Goal: Task Accomplishment & Management: Manage account settings

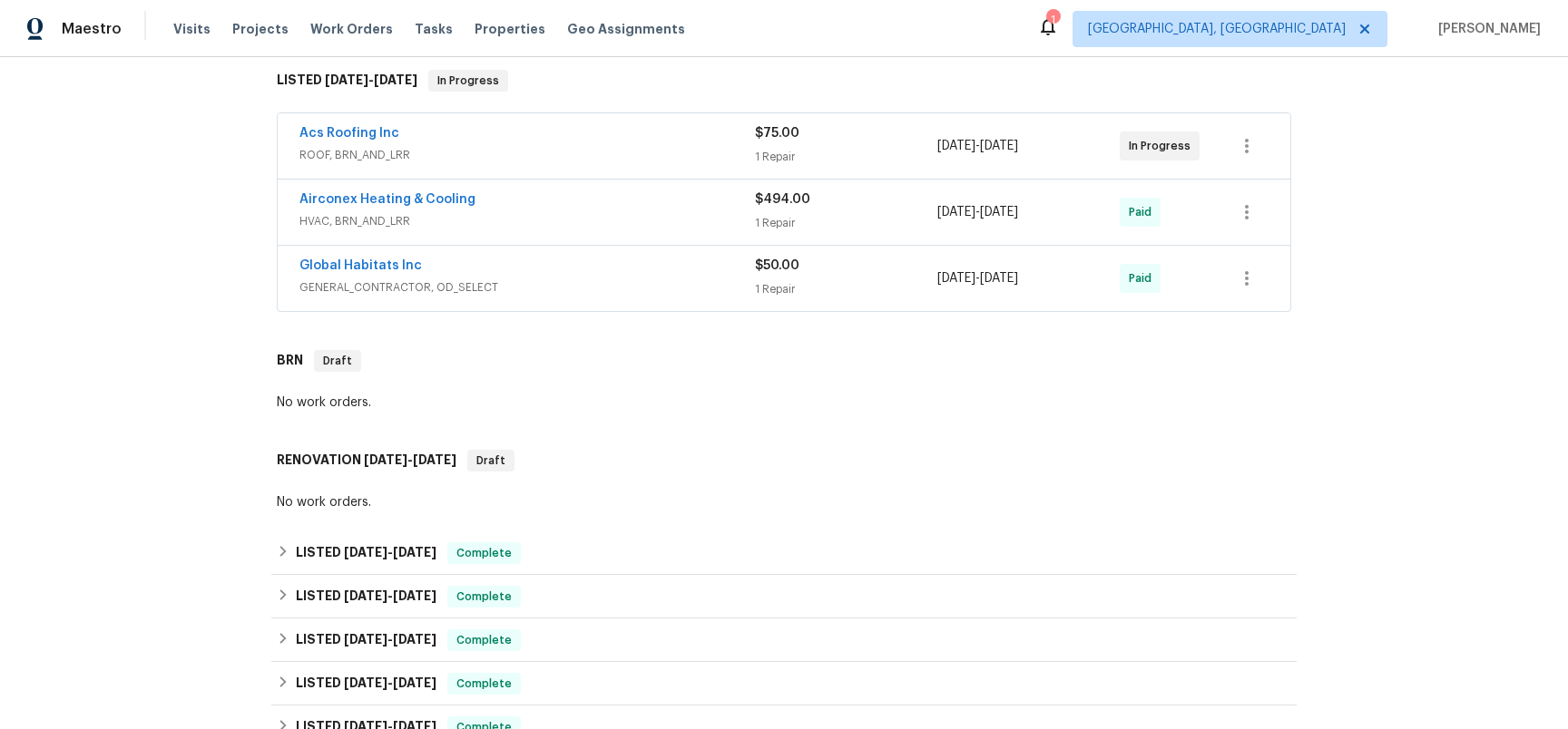
scroll to position [199, 0]
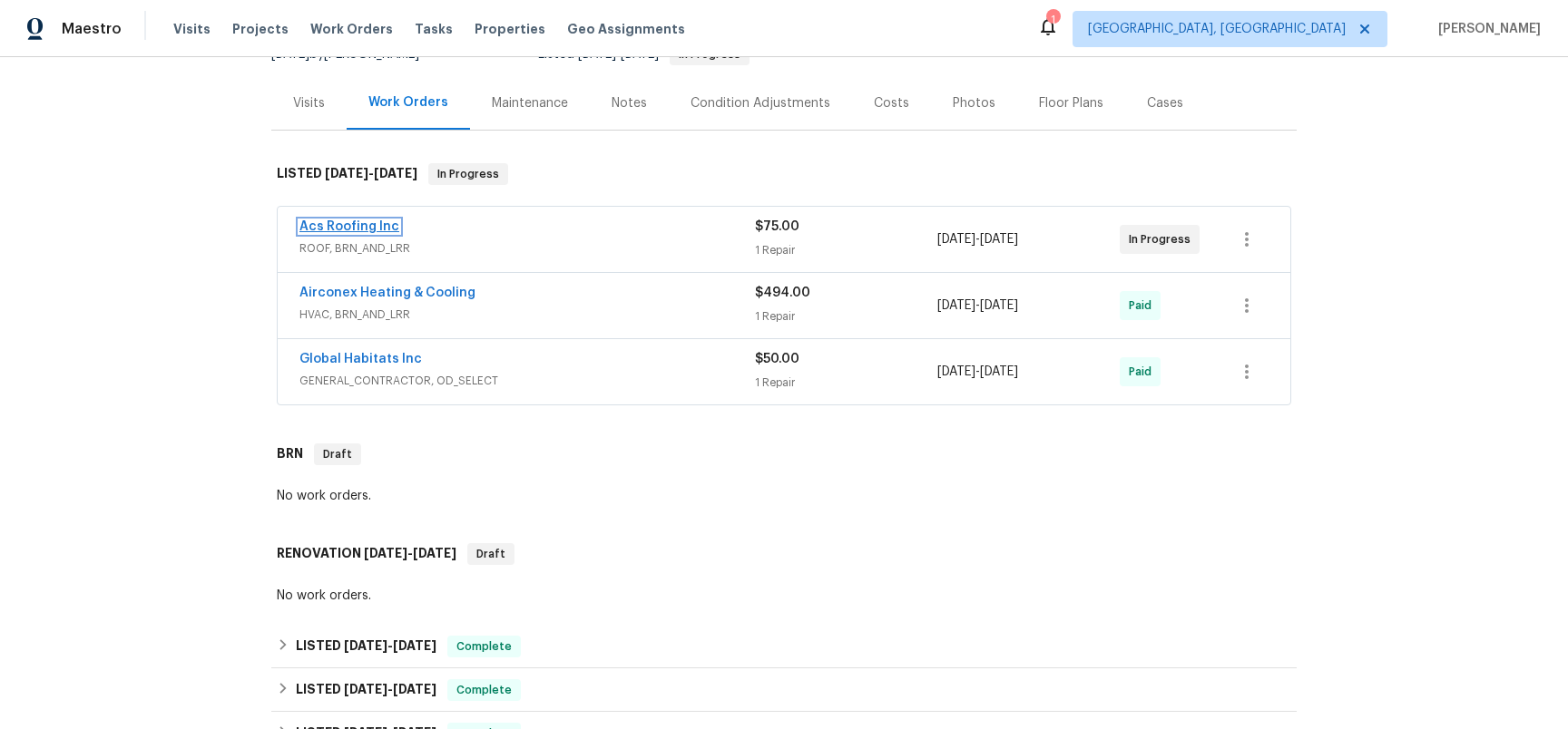
click at [382, 233] on link "Acs Roofing Inc" at bounding box center [349, 227] width 99 height 13
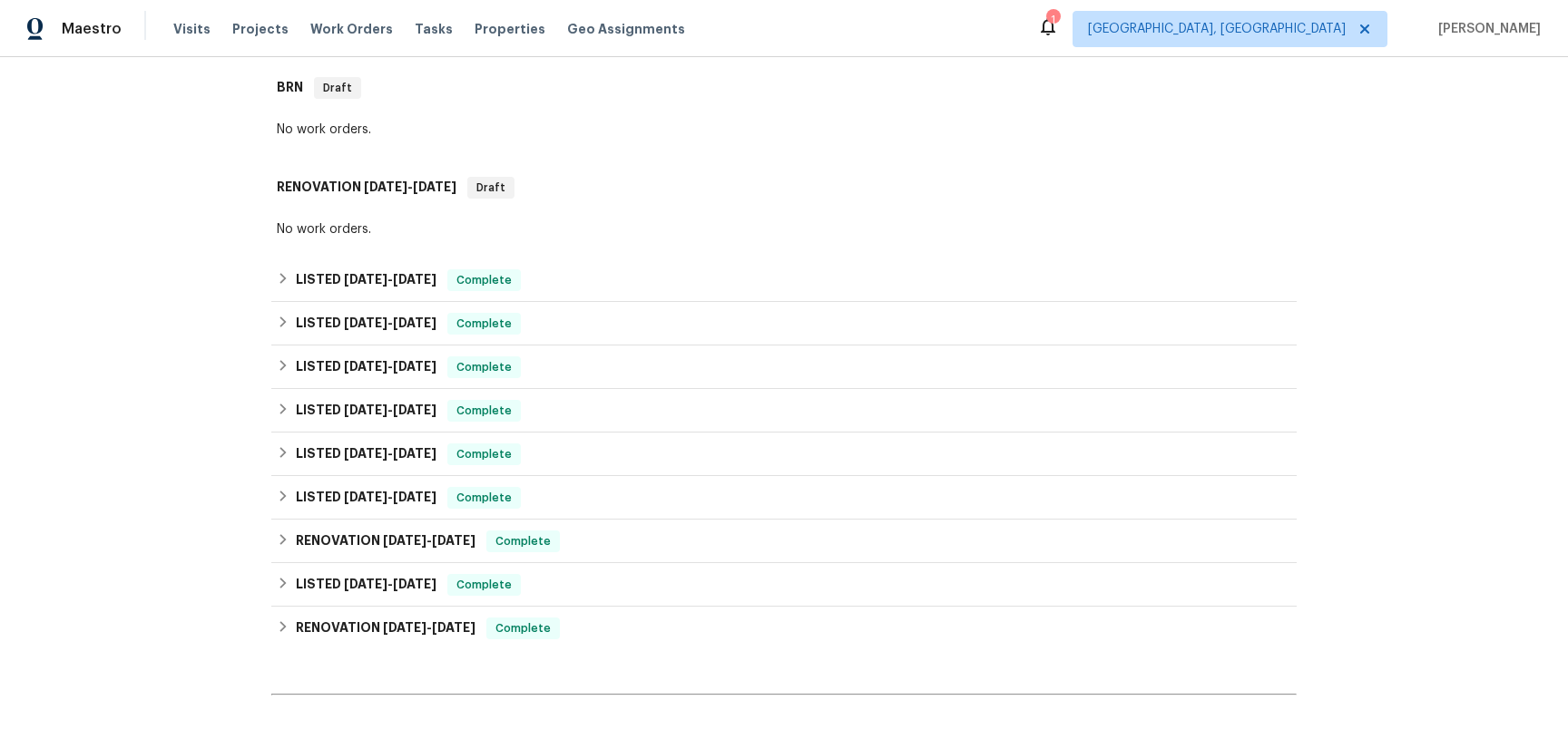
scroll to position [577, 0]
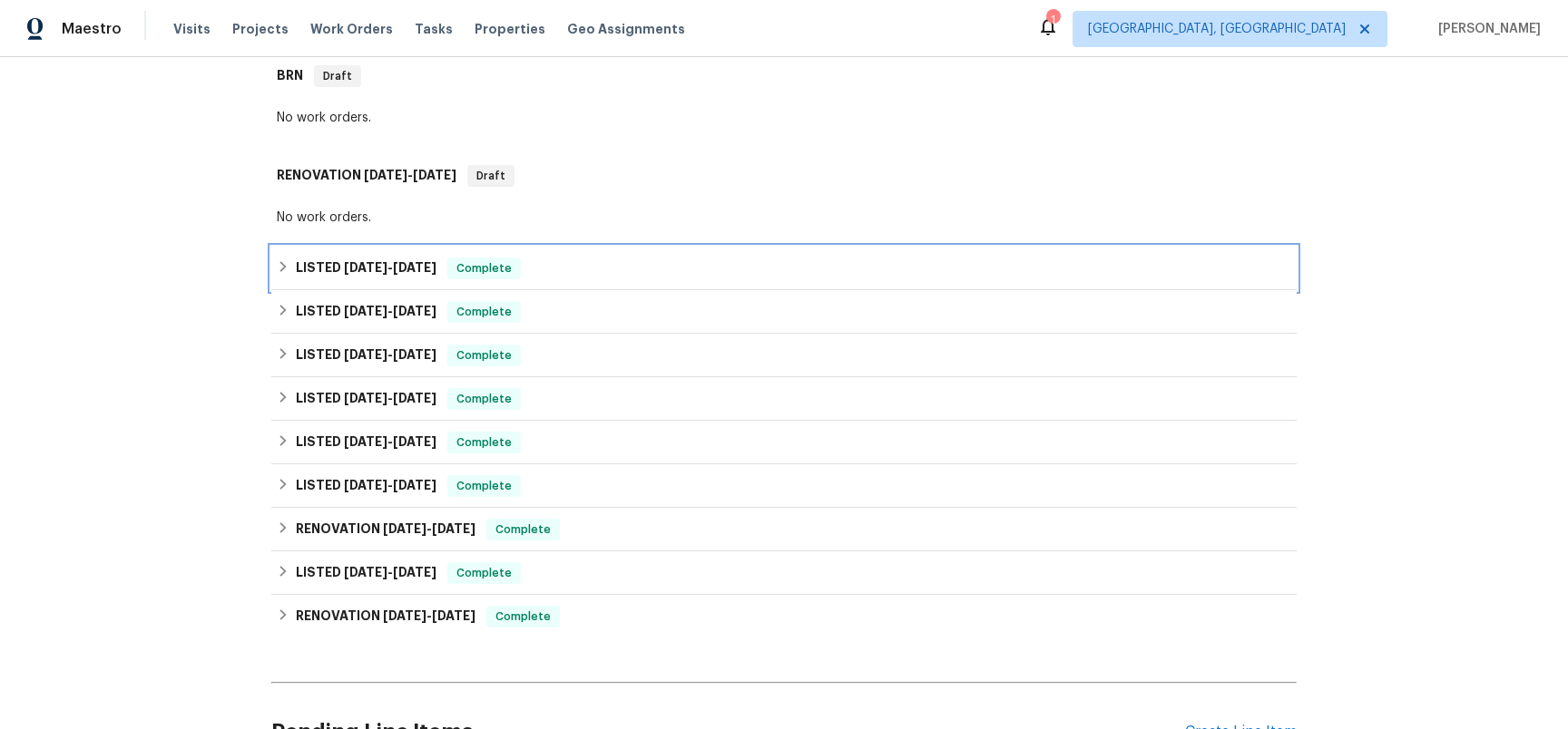
click at [282, 273] on icon at bounding box center [283, 267] width 13 height 13
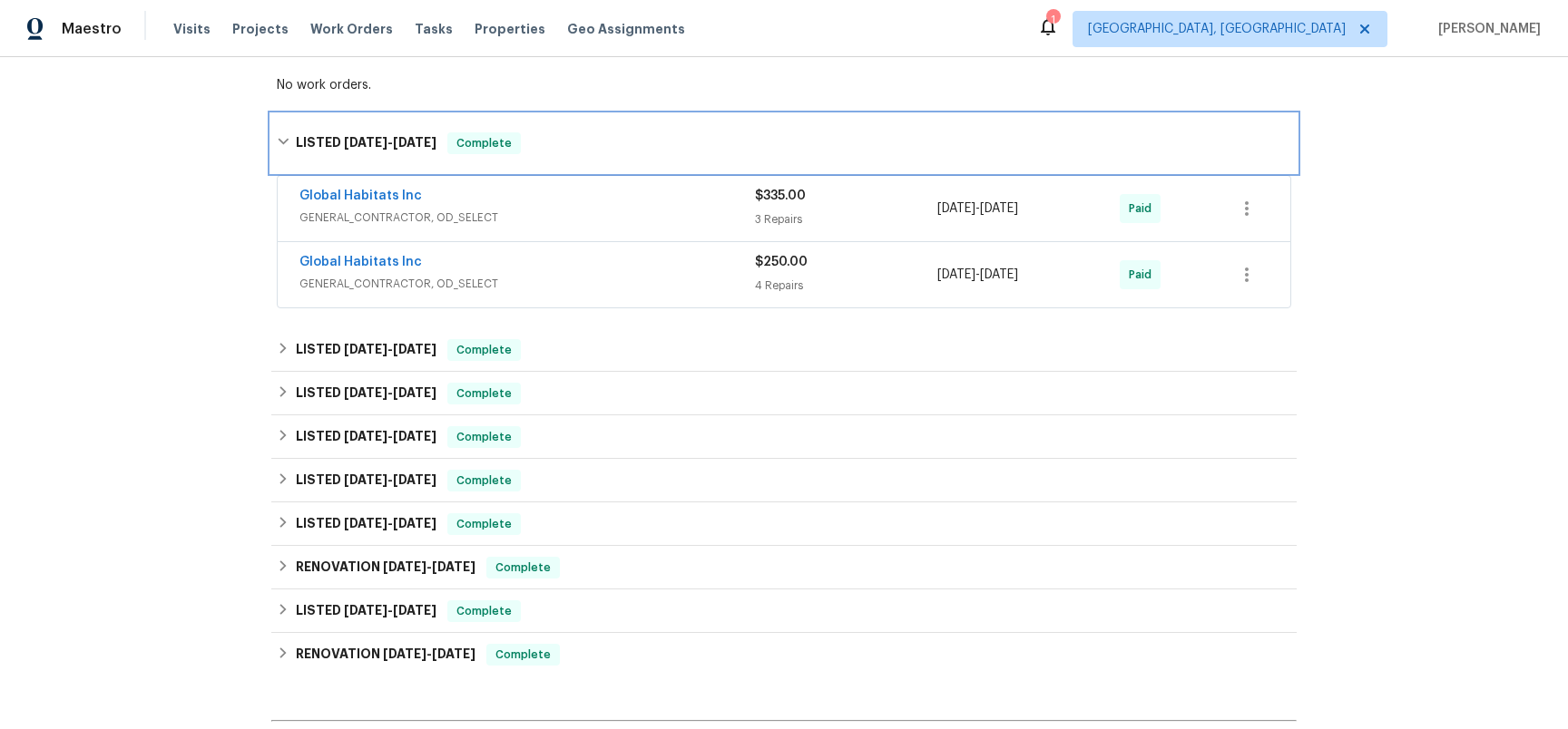
scroll to position [793, 0]
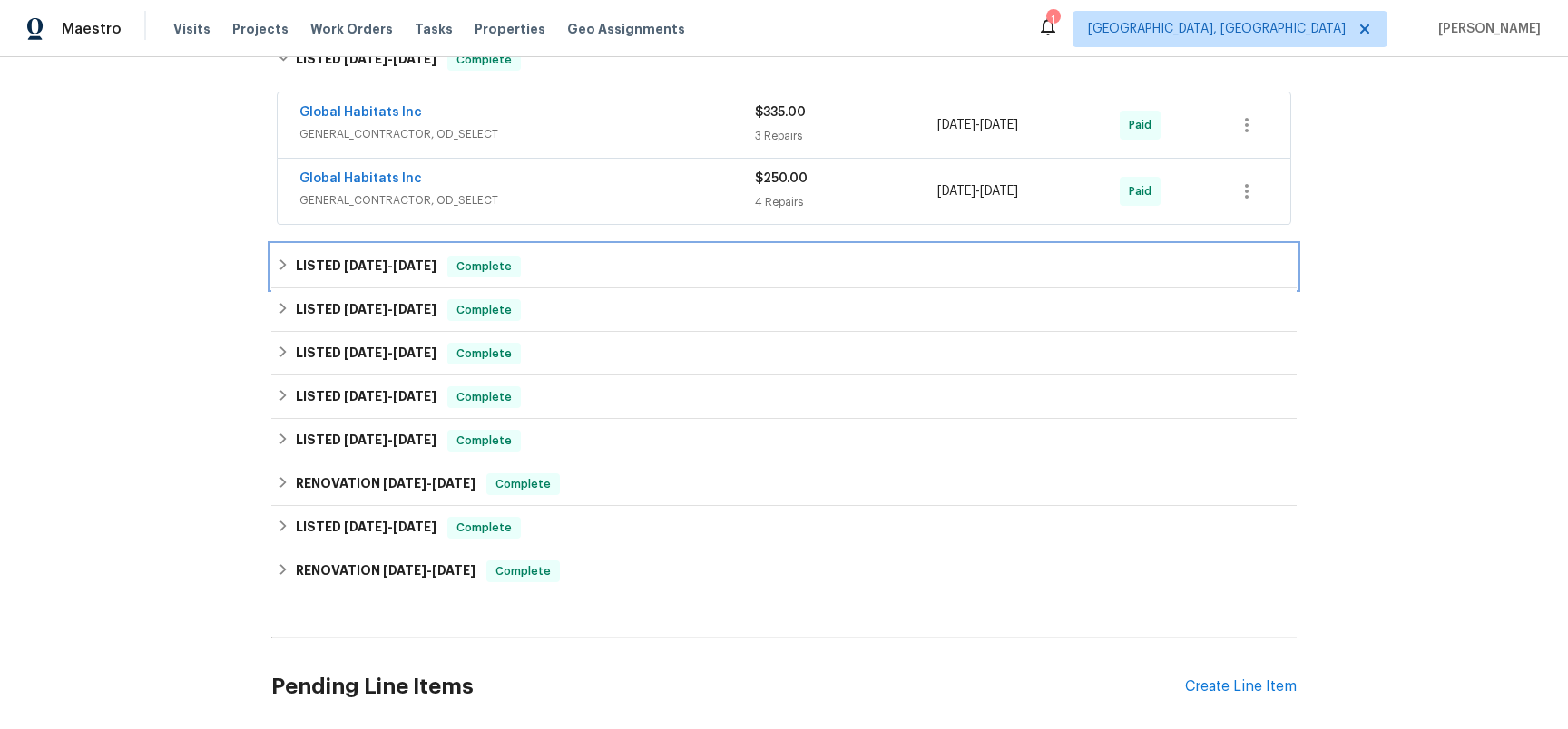
click at [272, 288] on div "LISTED [DATE] - [DATE] Complete" at bounding box center [784, 267] width 1026 height 44
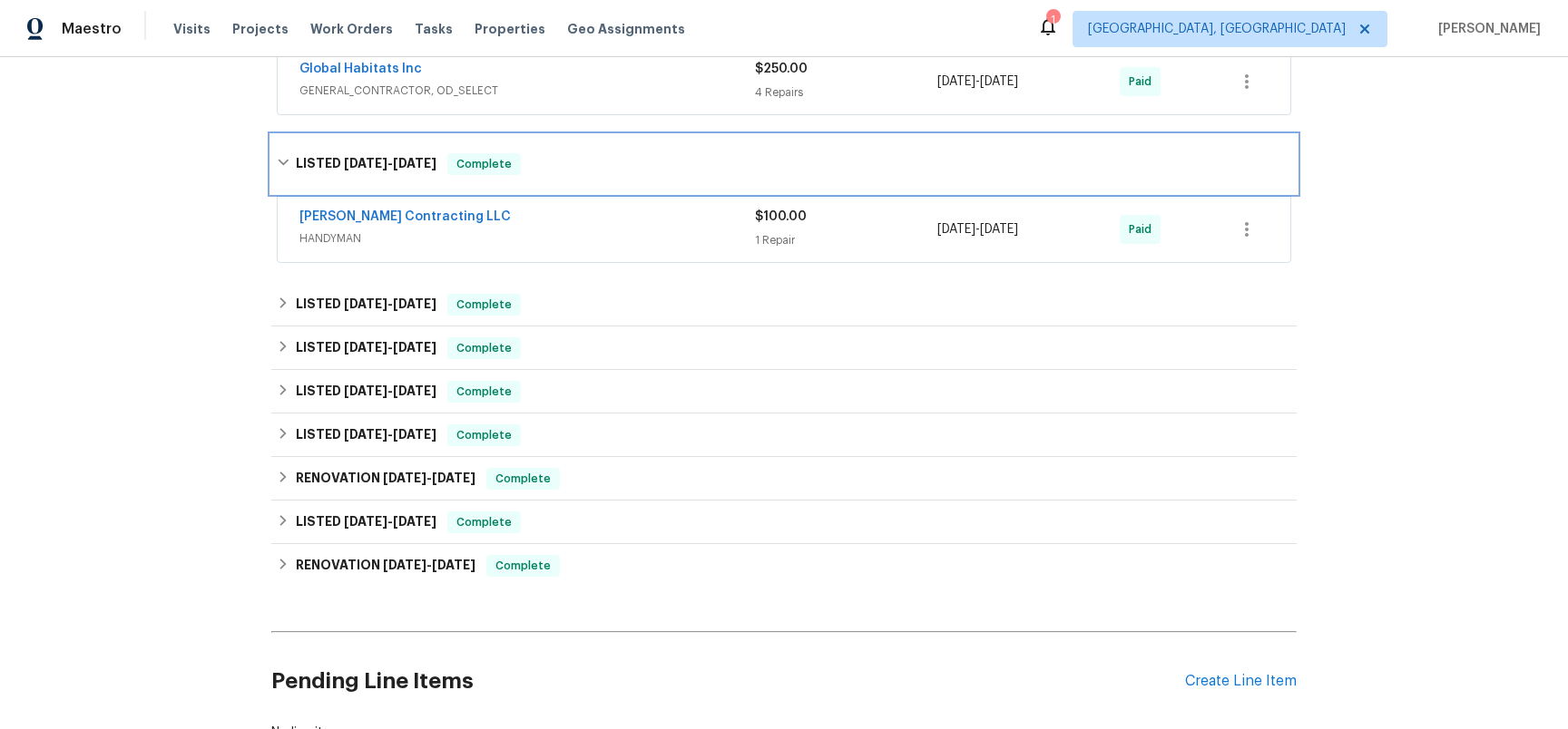
scroll to position [914, 0]
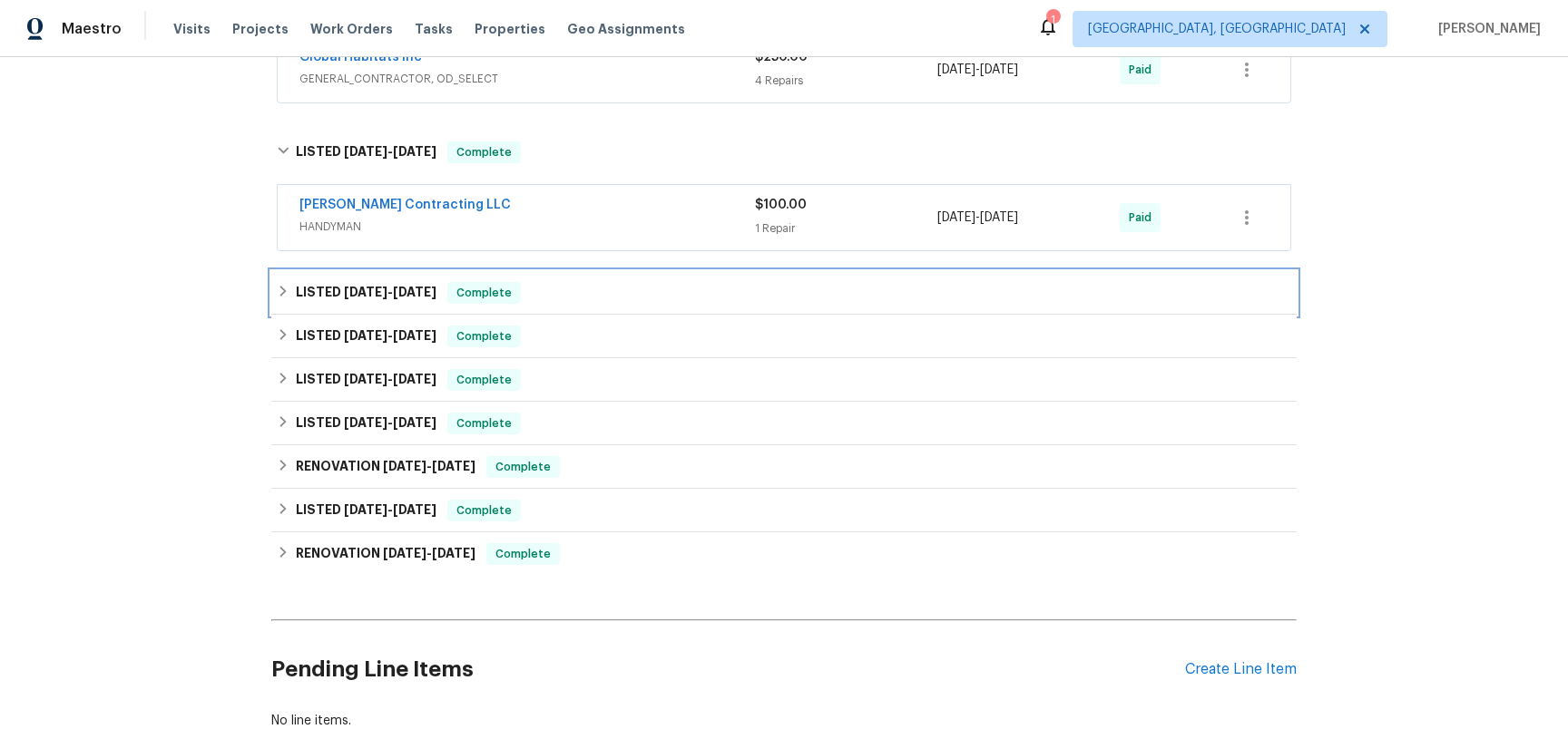
click at [282, 297] on icon at bounding box center [283, 290] width 13 height 13
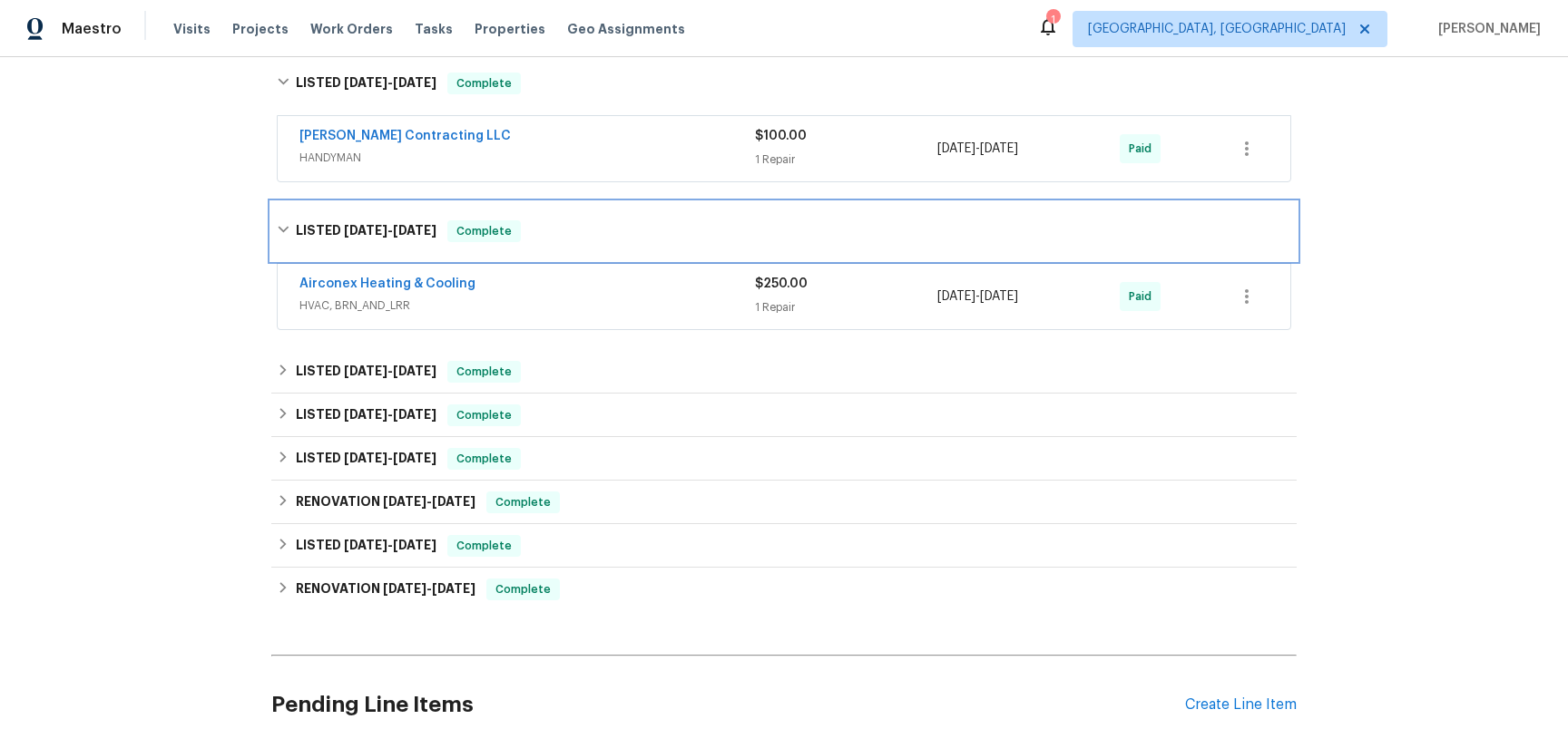
scroll to position [1037, 0]
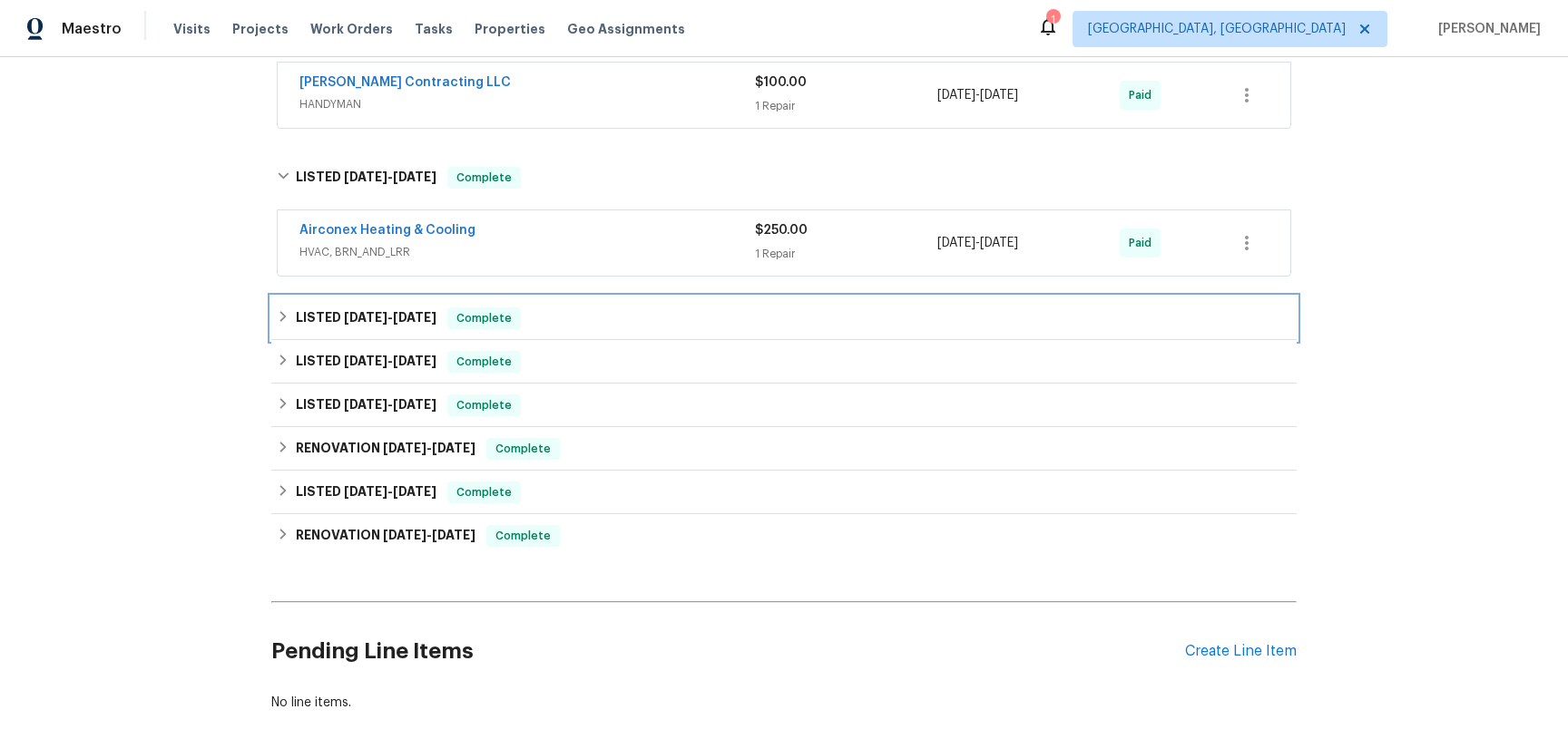
click at [283, 323] on icon at bounding box center [283, 316] width 13 height 13
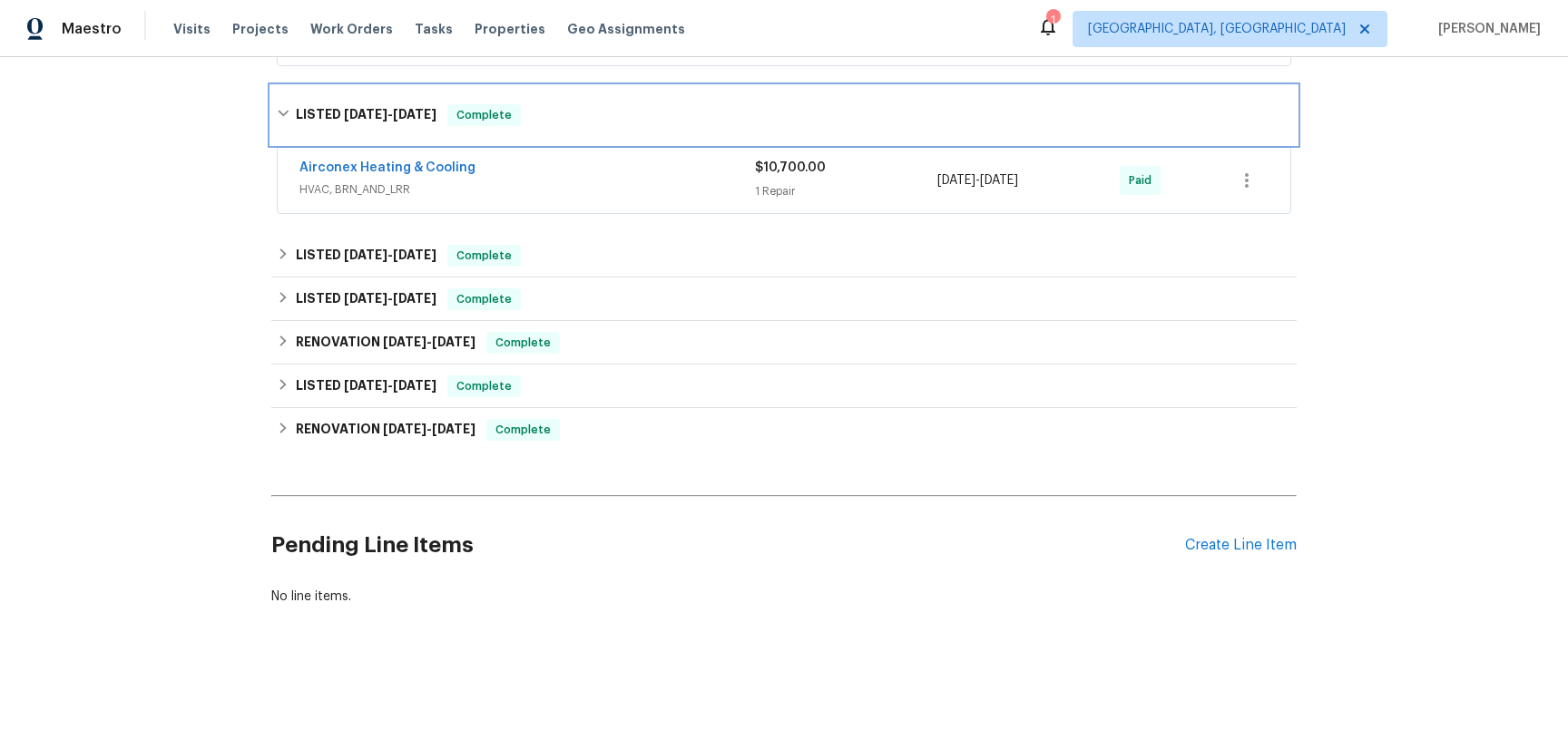
scroll to position [1323, 0]
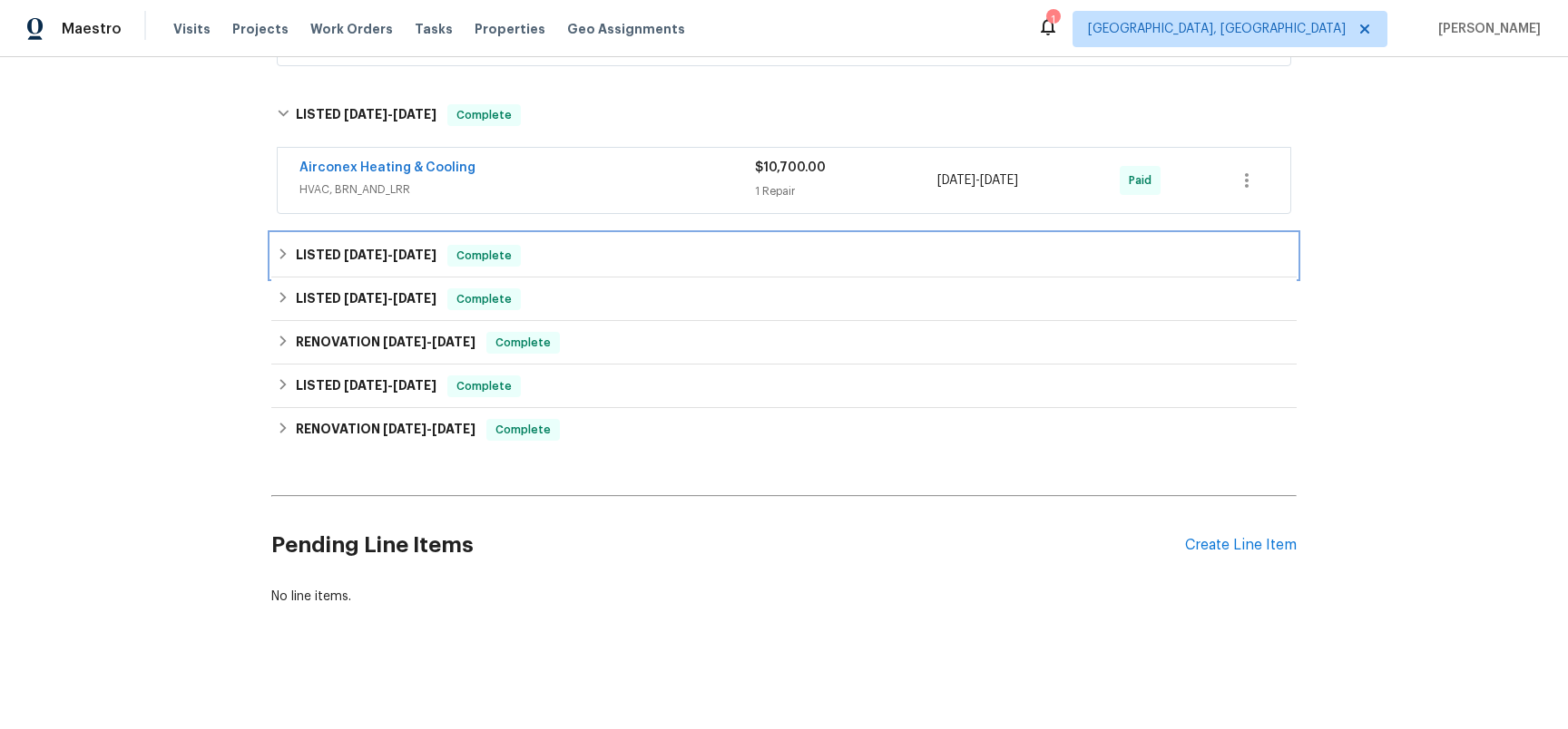
click at [285, 261] on icon at bounding box center [283, 254] width 13 height 13
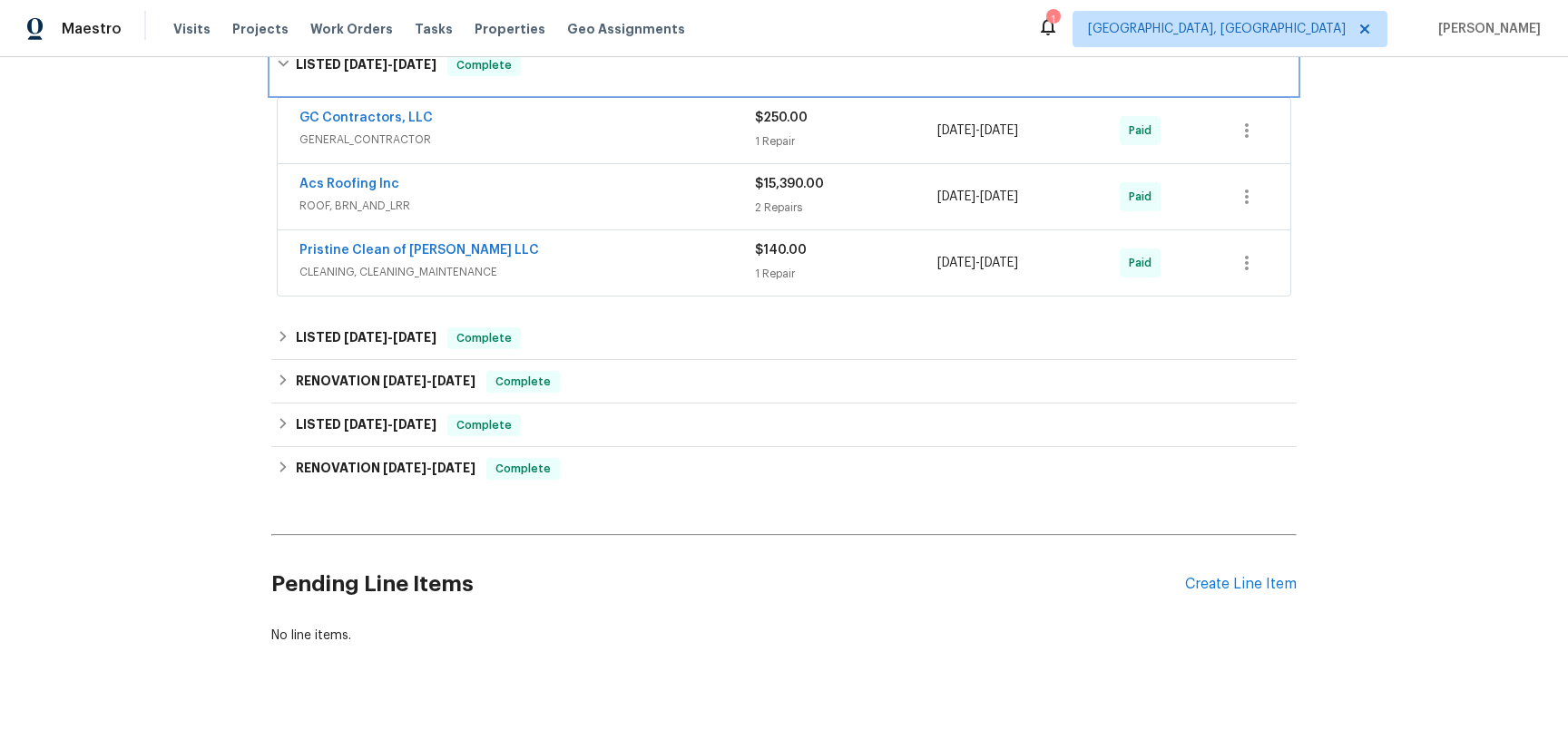
scroll to position [1457, 0]
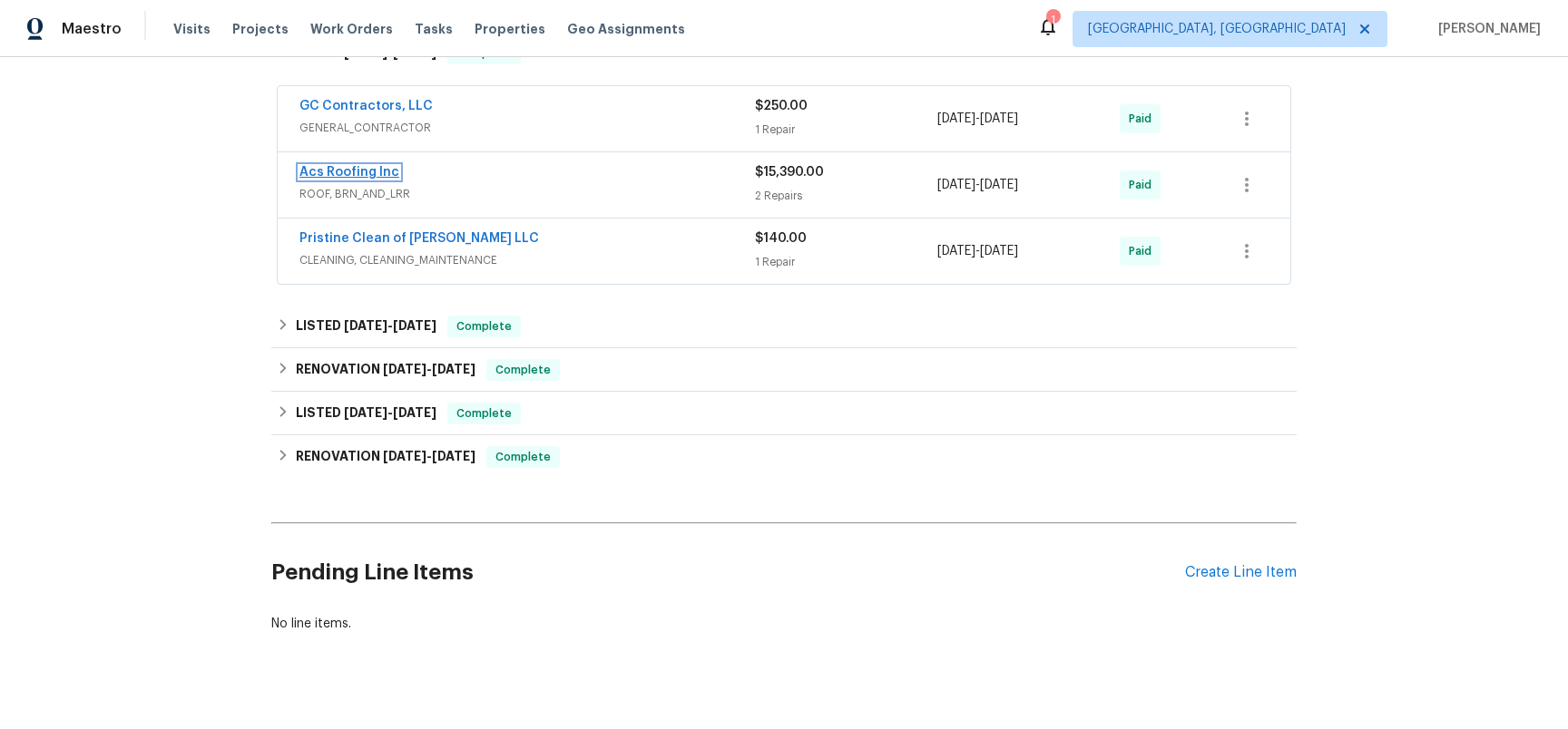
click at [374, 179] on link "Acs Roofing Inc" at bounding box center [349, 172] width 99 height 13
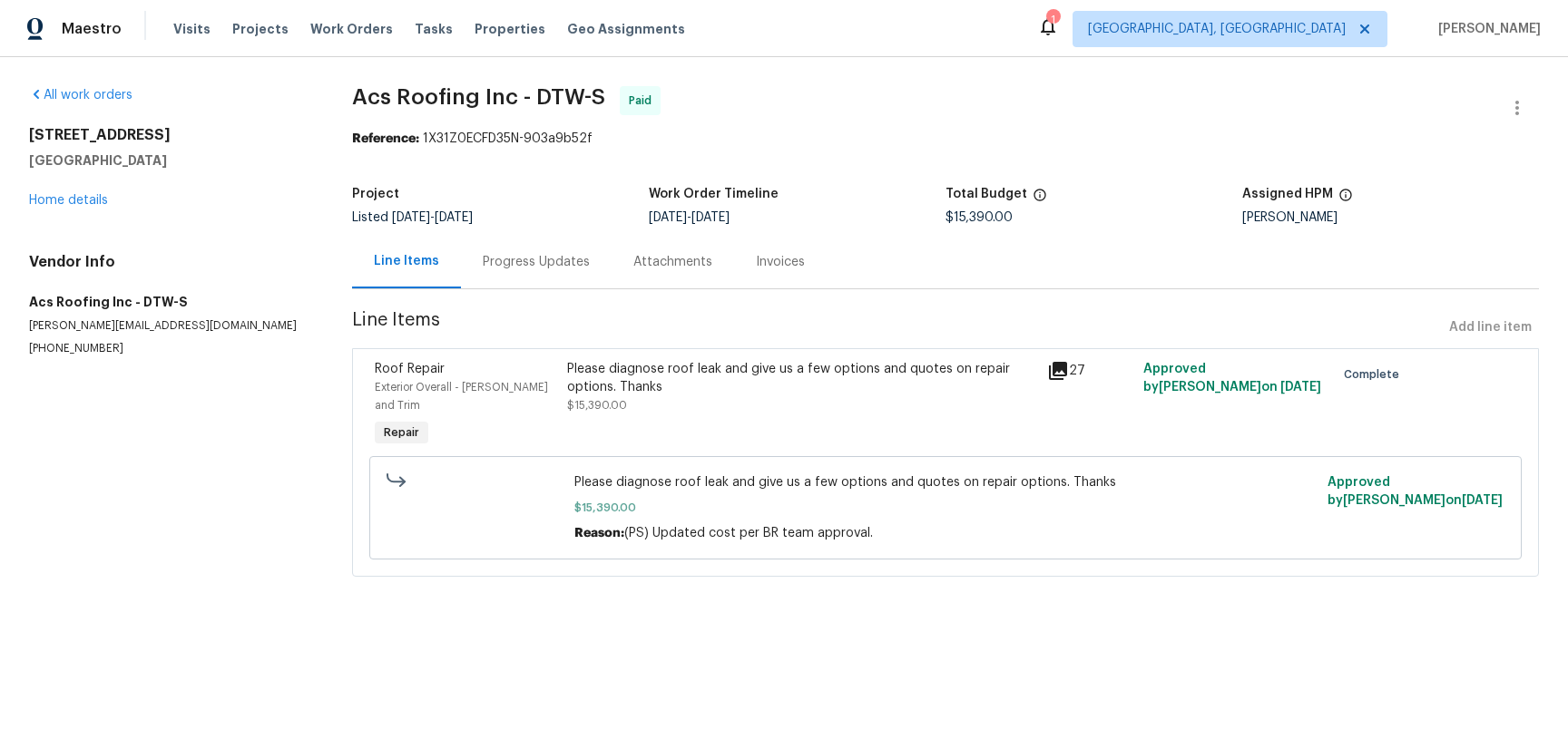
click at [805, 272] on div "Invoices" at bounding box center [780, 262] width 49 height 18
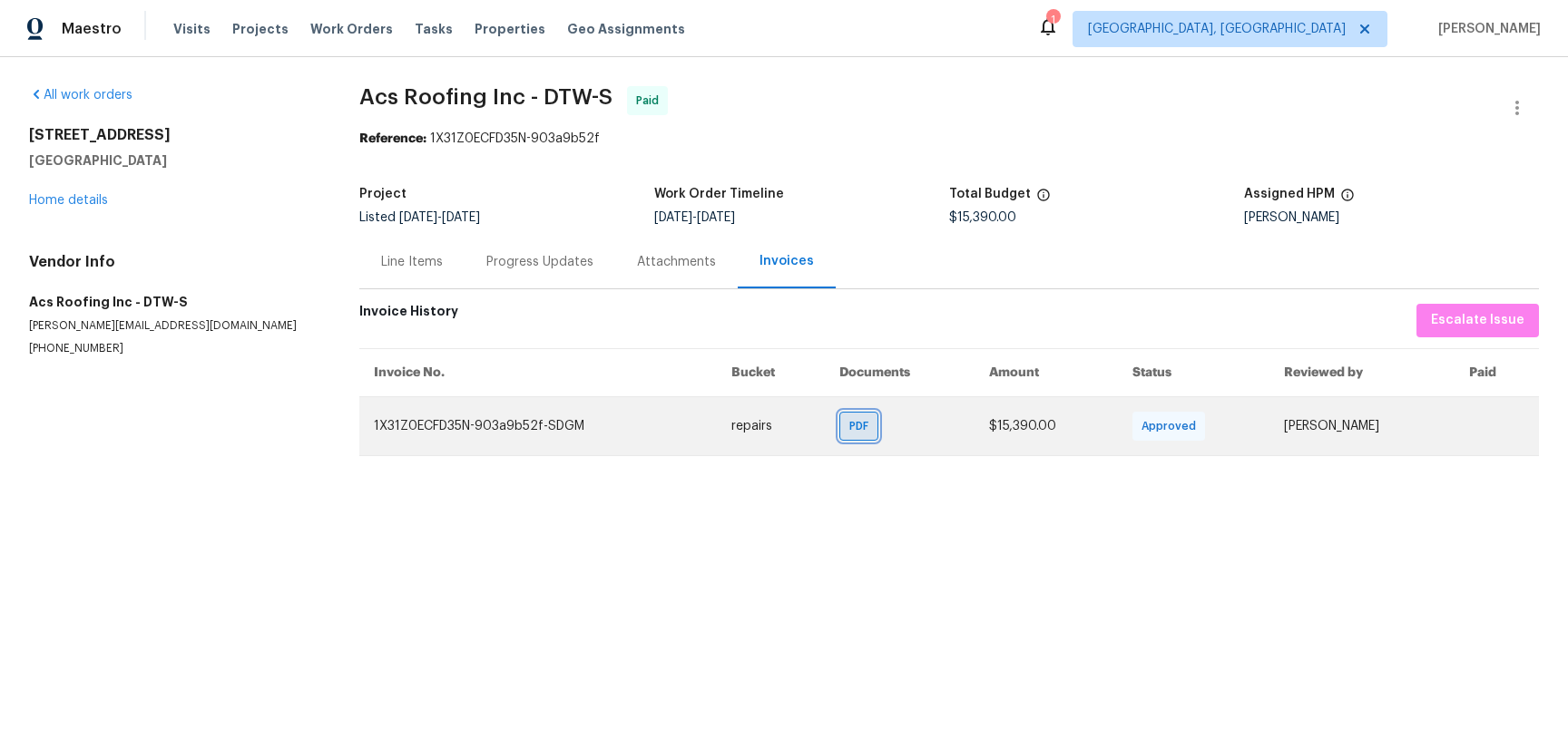
click at [850, 436] on span "PDF" at bounding box center [863, 427] width 26 height 18
